Goal: Information Seeking & Learning: Learn about a topic

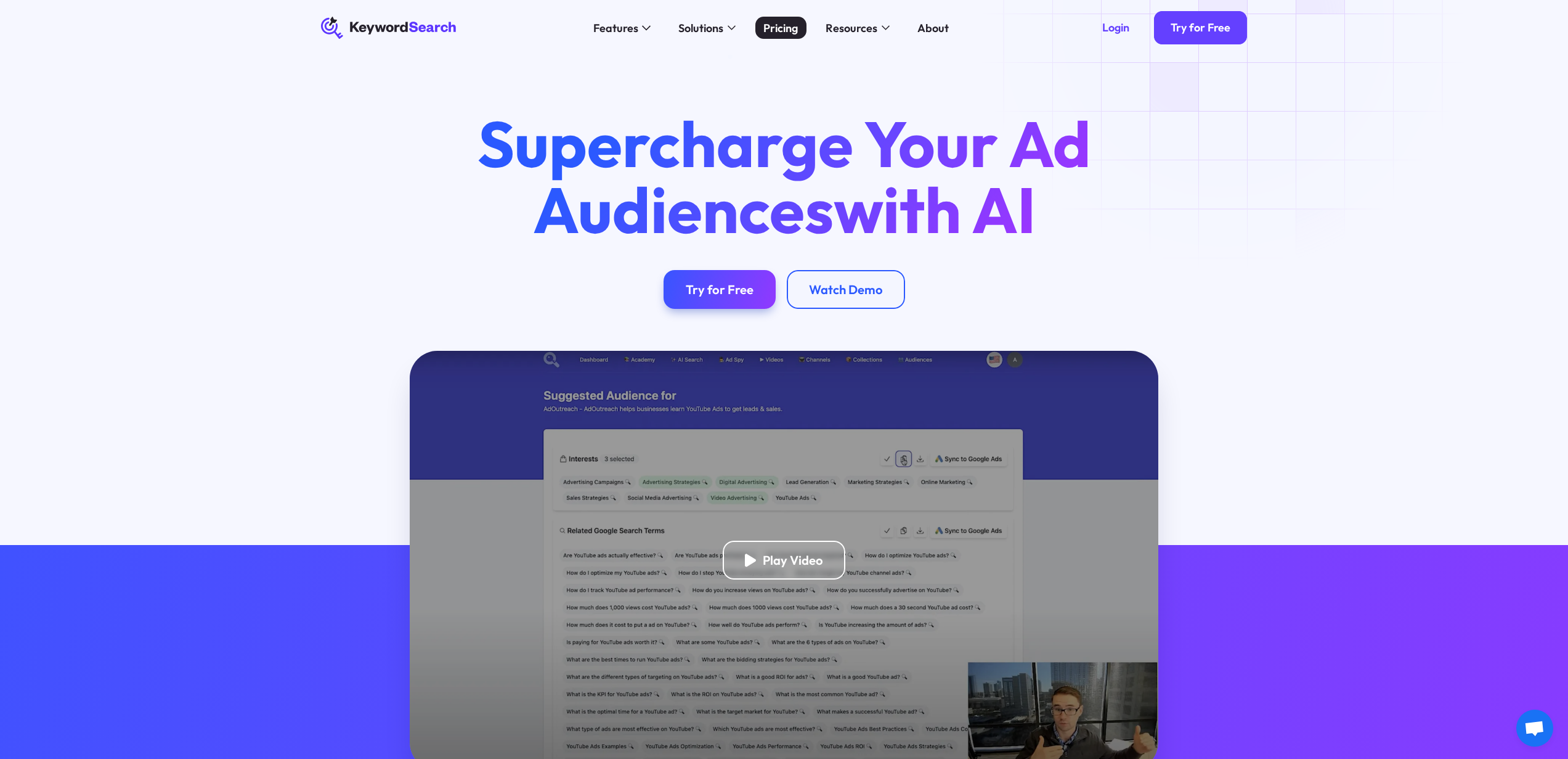
click at [770, 31] on div "Pricing" at bounding box center [780, 28] width 35 height 17
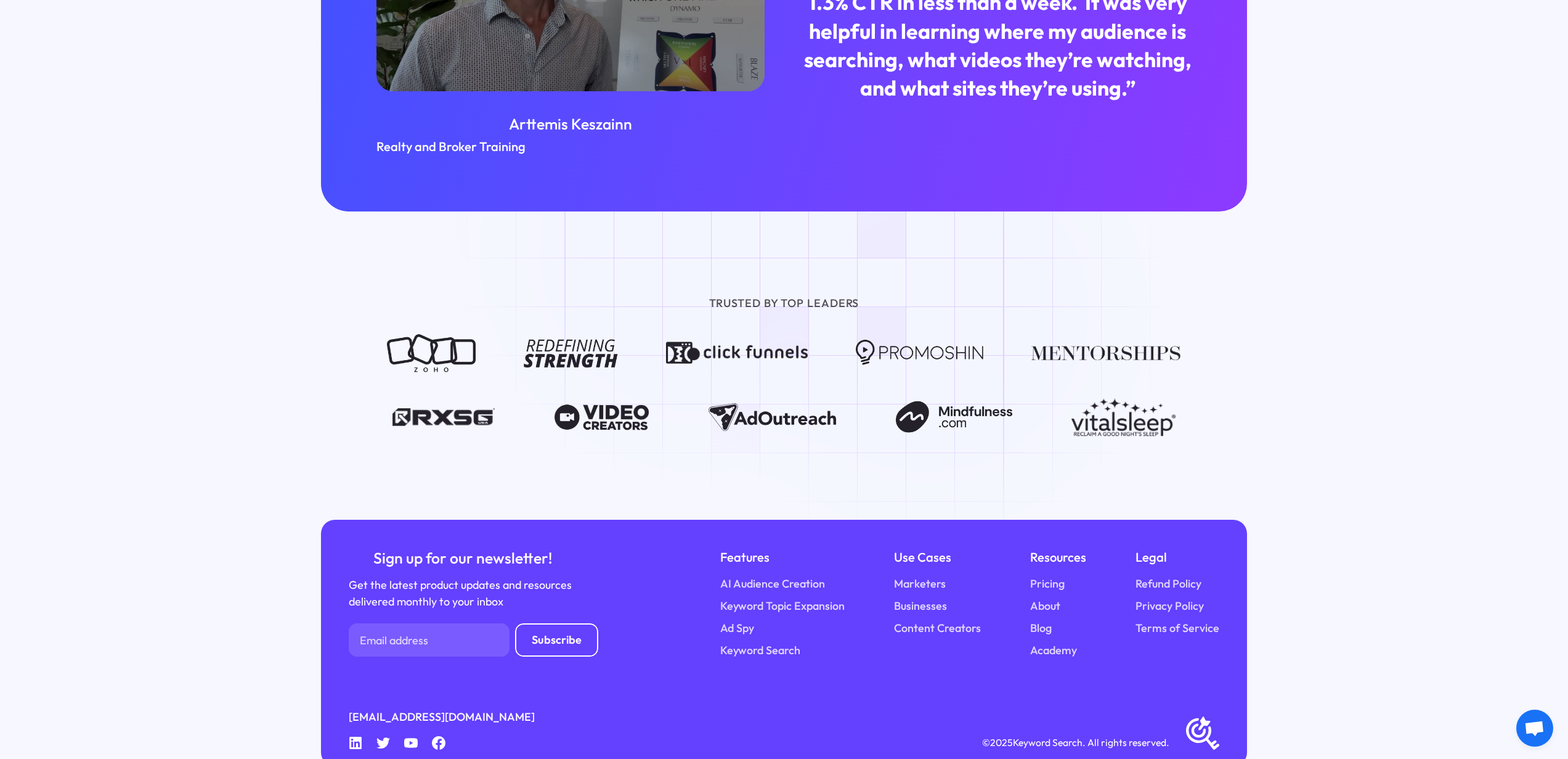
scroll to position [1429, 0]
